Goal: Navigation & Orientation: Find specific page/section

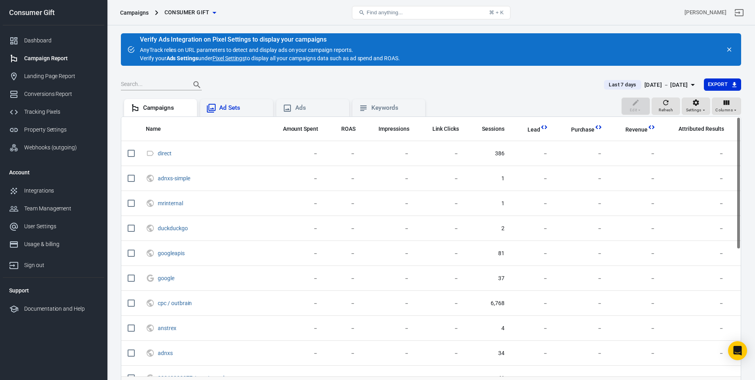
click at [230, 111] on div "Ad Sets" at bounding box center [243, 108] width 48 height 8
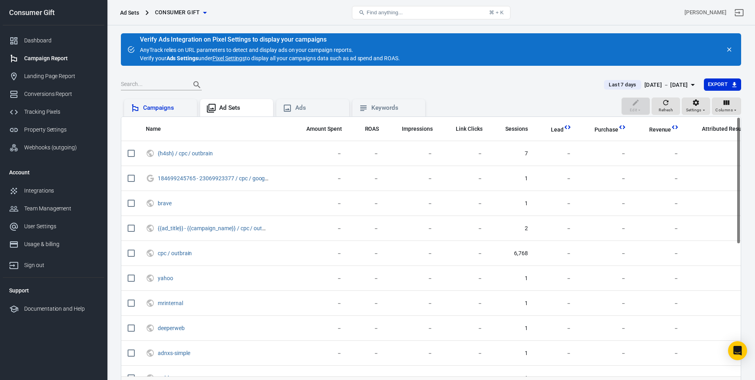
click at [158, 107] on div "Campaigns" at bounding box center [167, 108] width 48 height 8
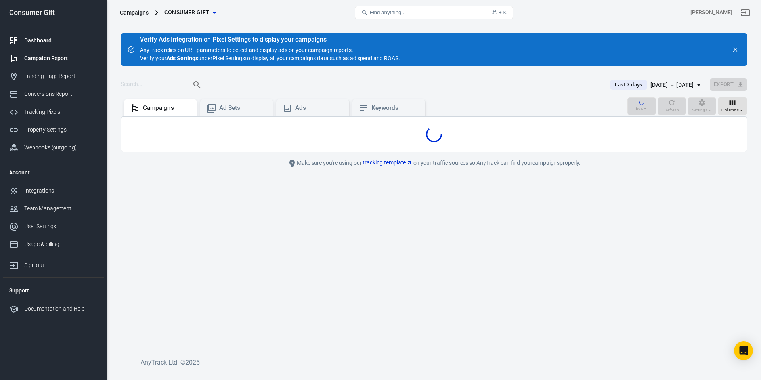
click at [27, 41] on div "Dashboard" at bounding box center [61, 40] width 74 height 8
